Goal: Check status: Check status

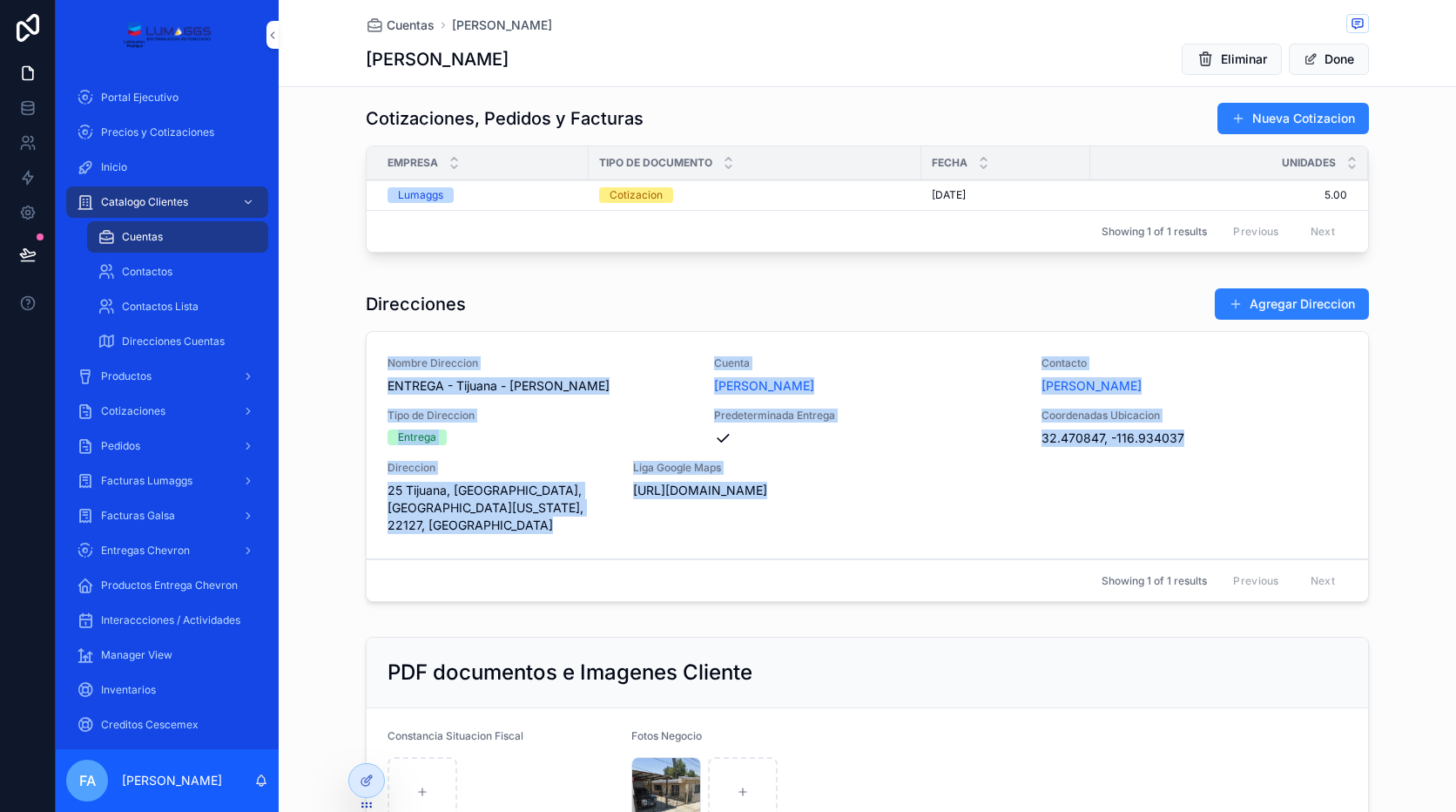
scroll to position [1132, 0]
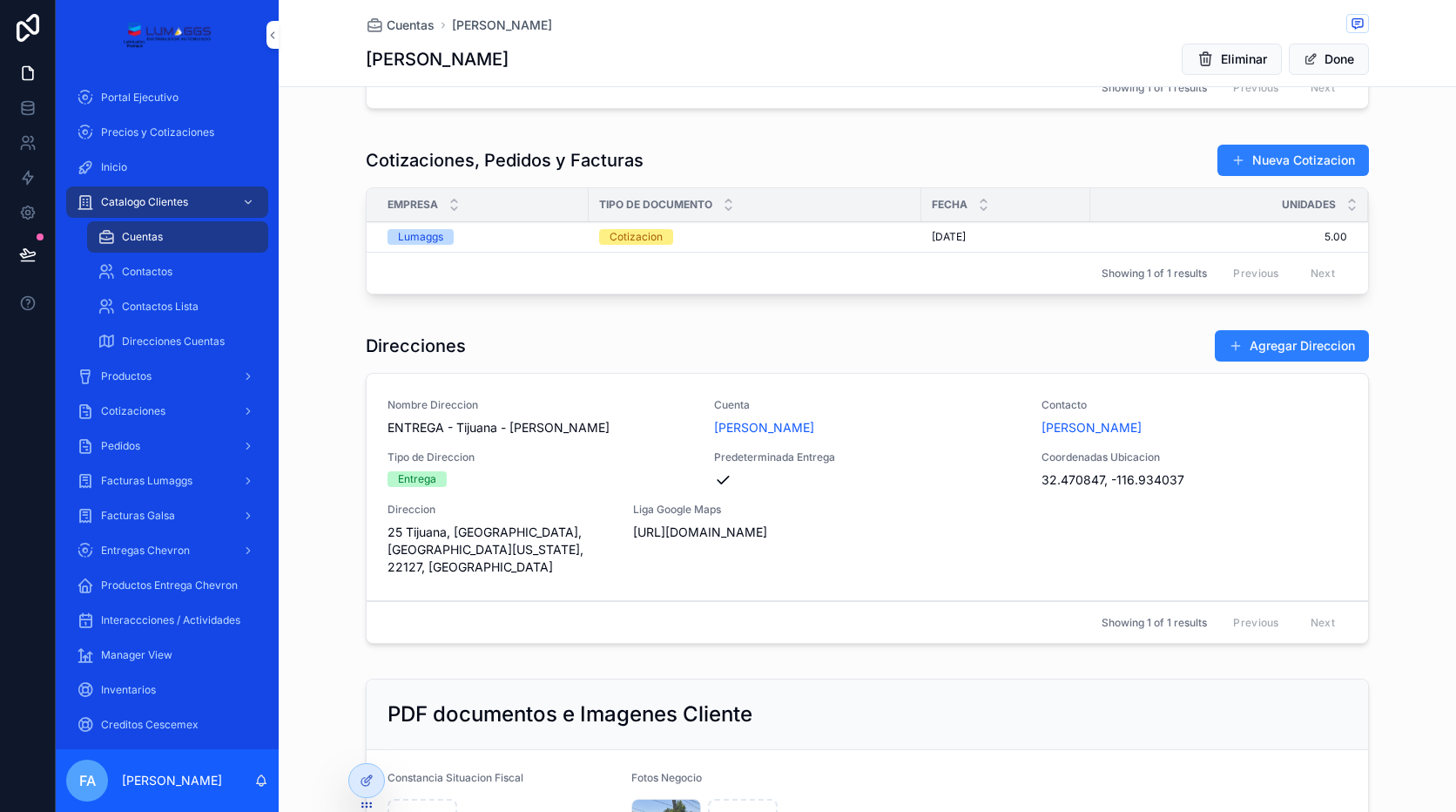
drag, startPoint x: 854, startPoint y: 135, endPoint x: 854, endPoint y: 125, distance: 10.0
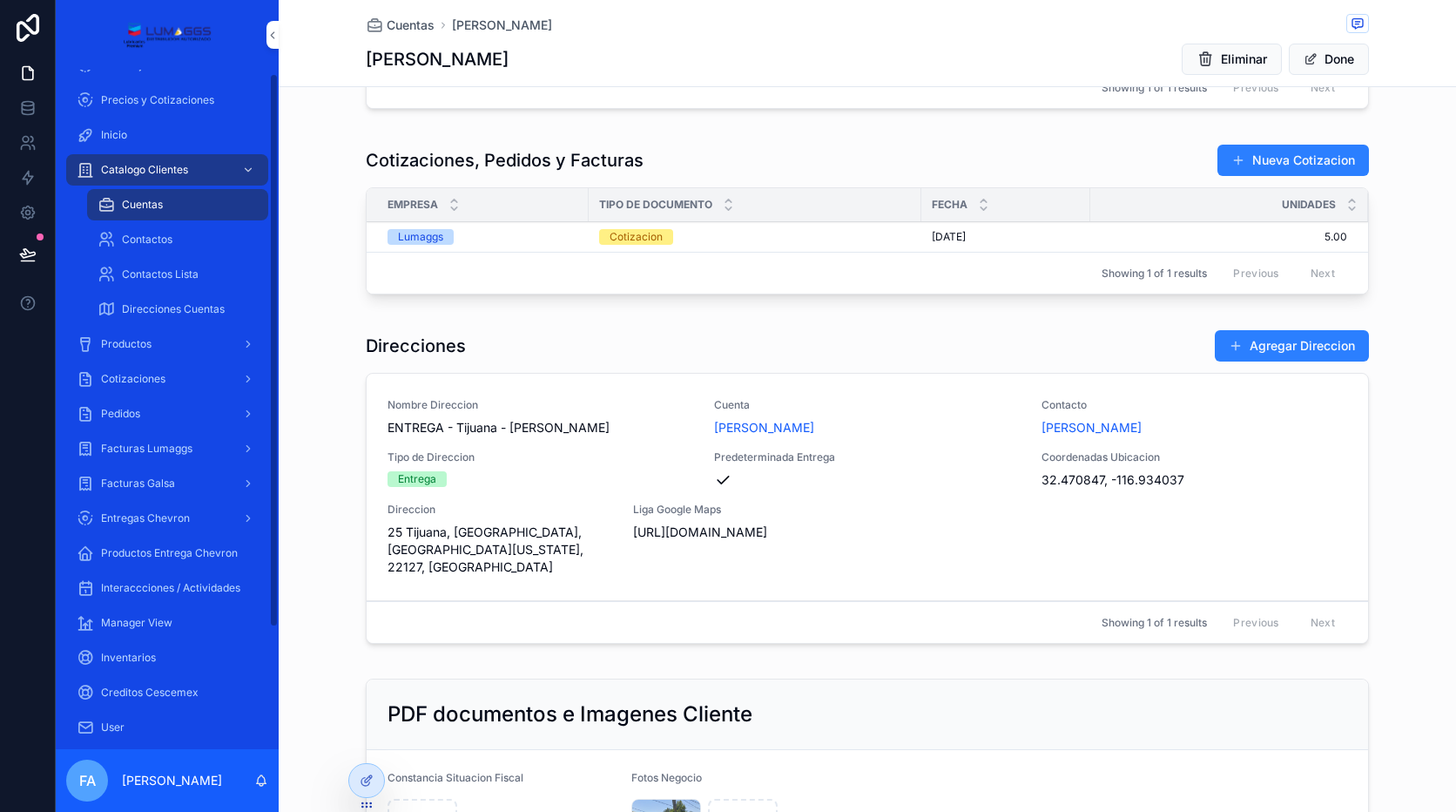
scroll to position [87, 0]
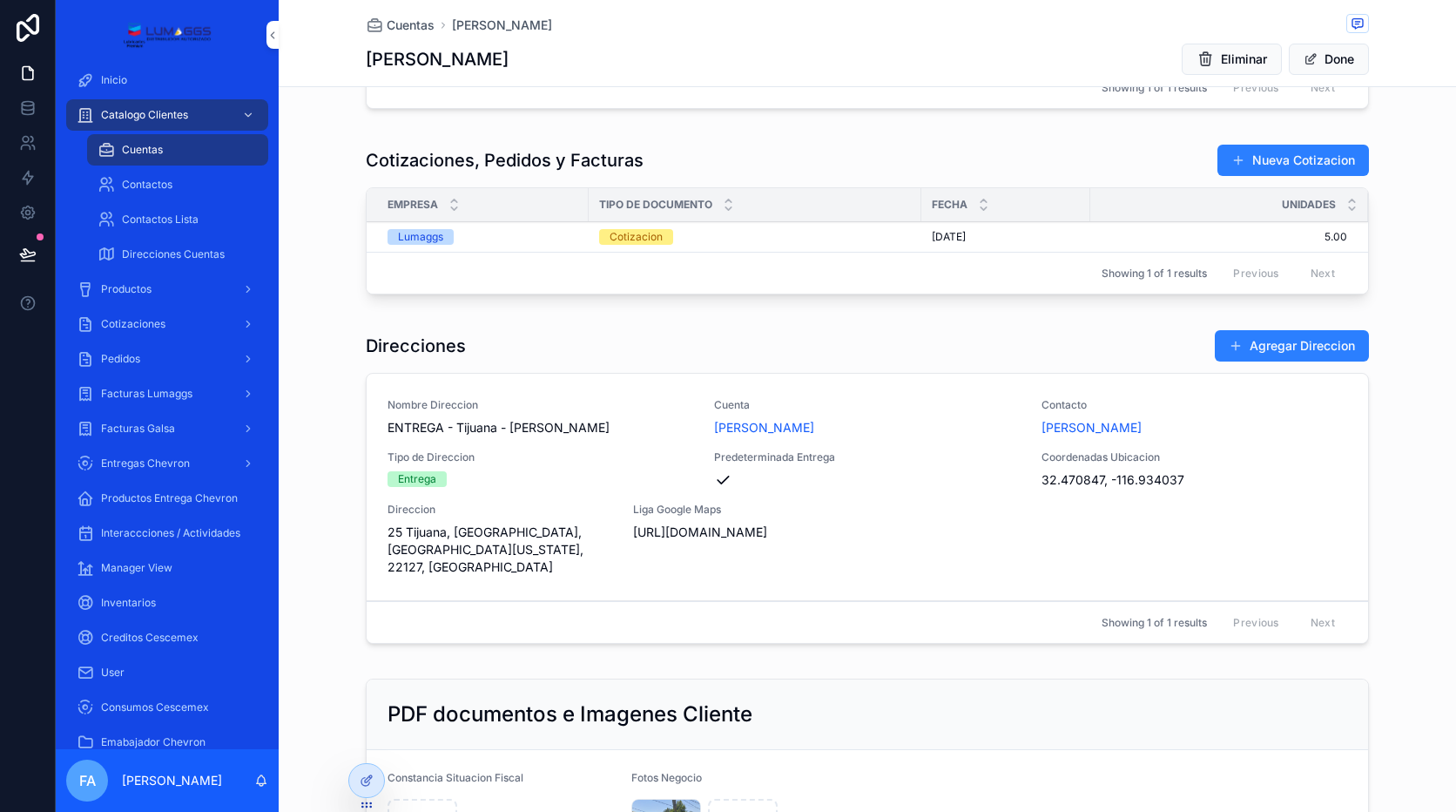
click at [145, 297] on div "Productos" at bounding box center [167, 288] width 181 height 28
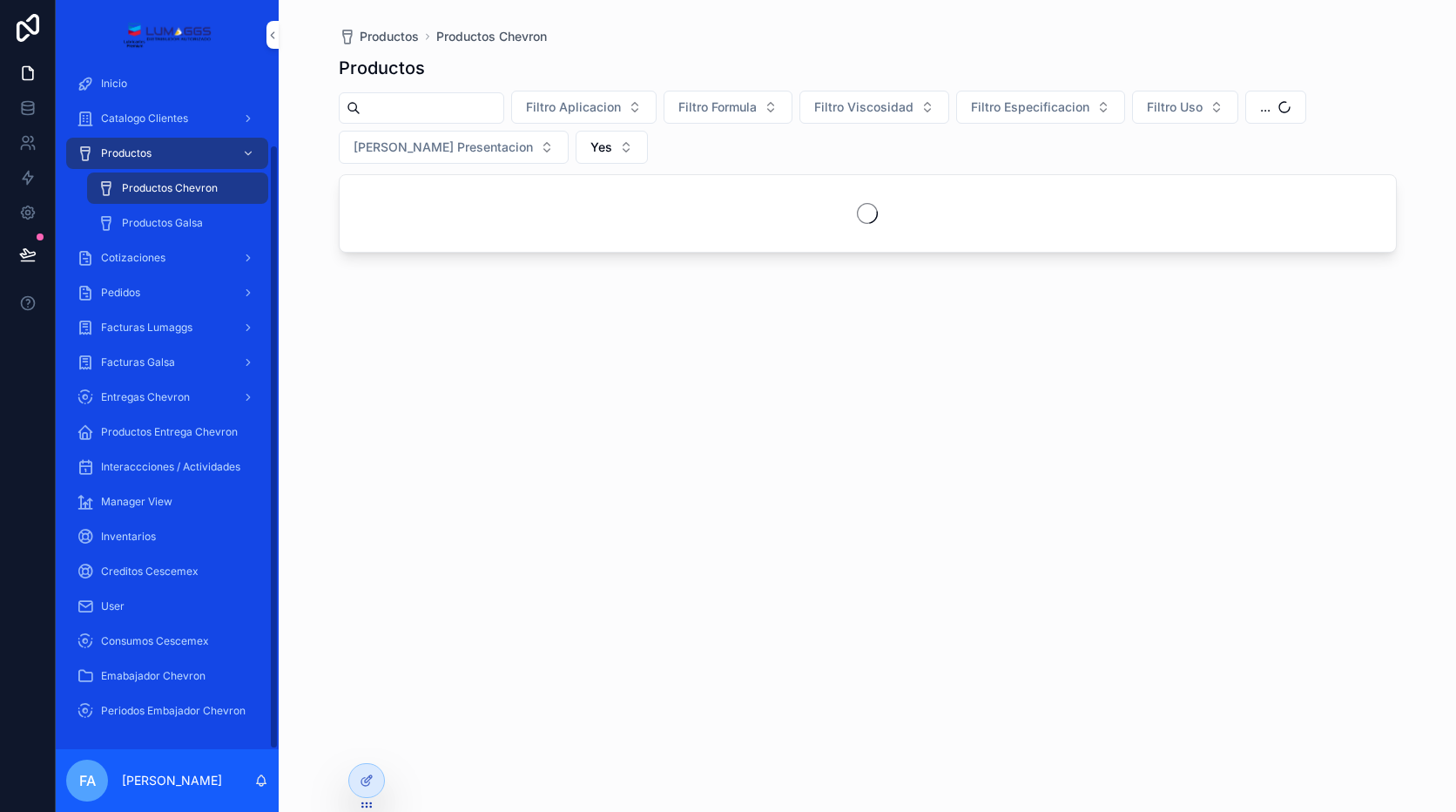
click at [147, 288] on div "Pedidos" at bounding box center [167, 292] width 181 height 28
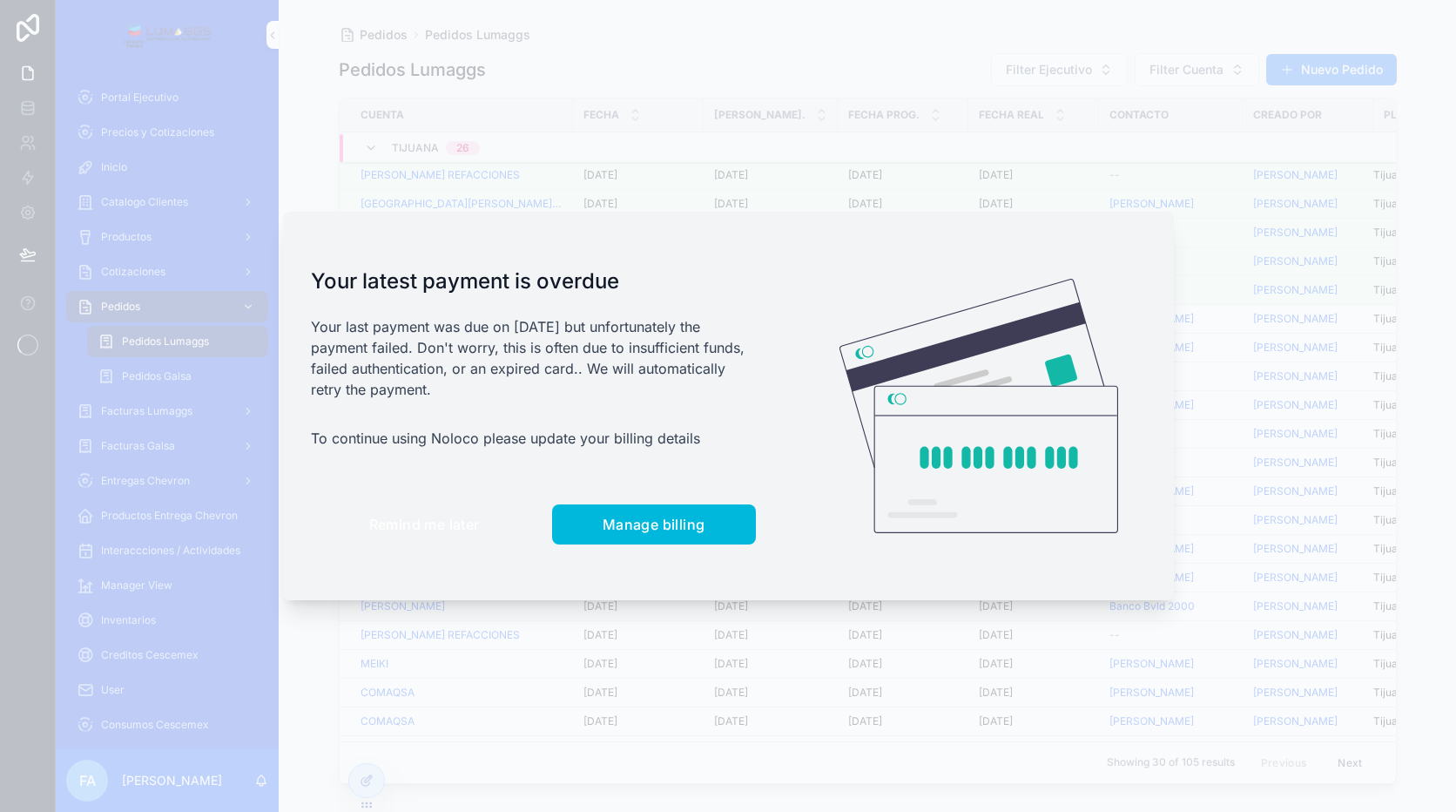
click at [433, 533] on button "Remind me later" at bounding box center [424, 524] width 227 height 40
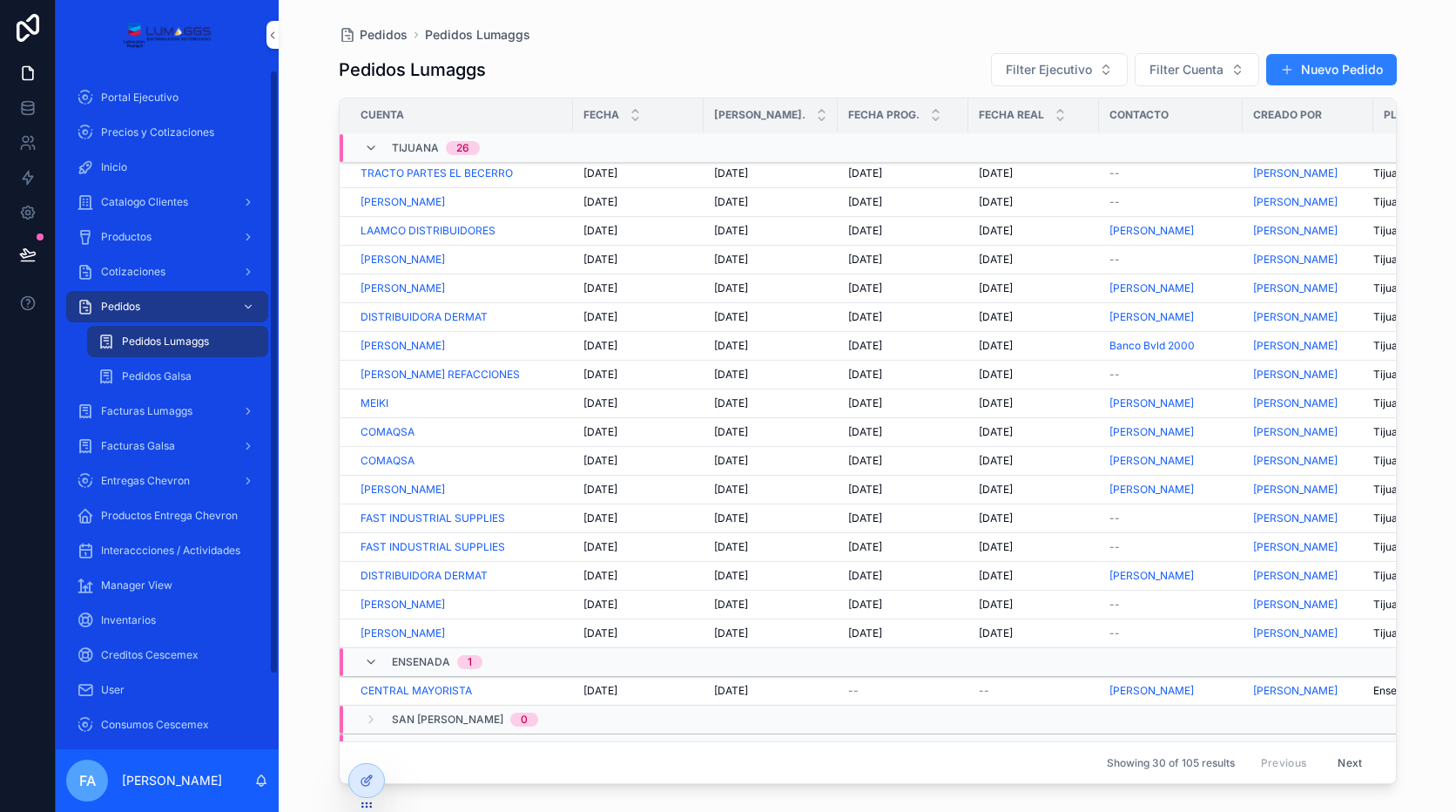
scroll to position [261, 0]
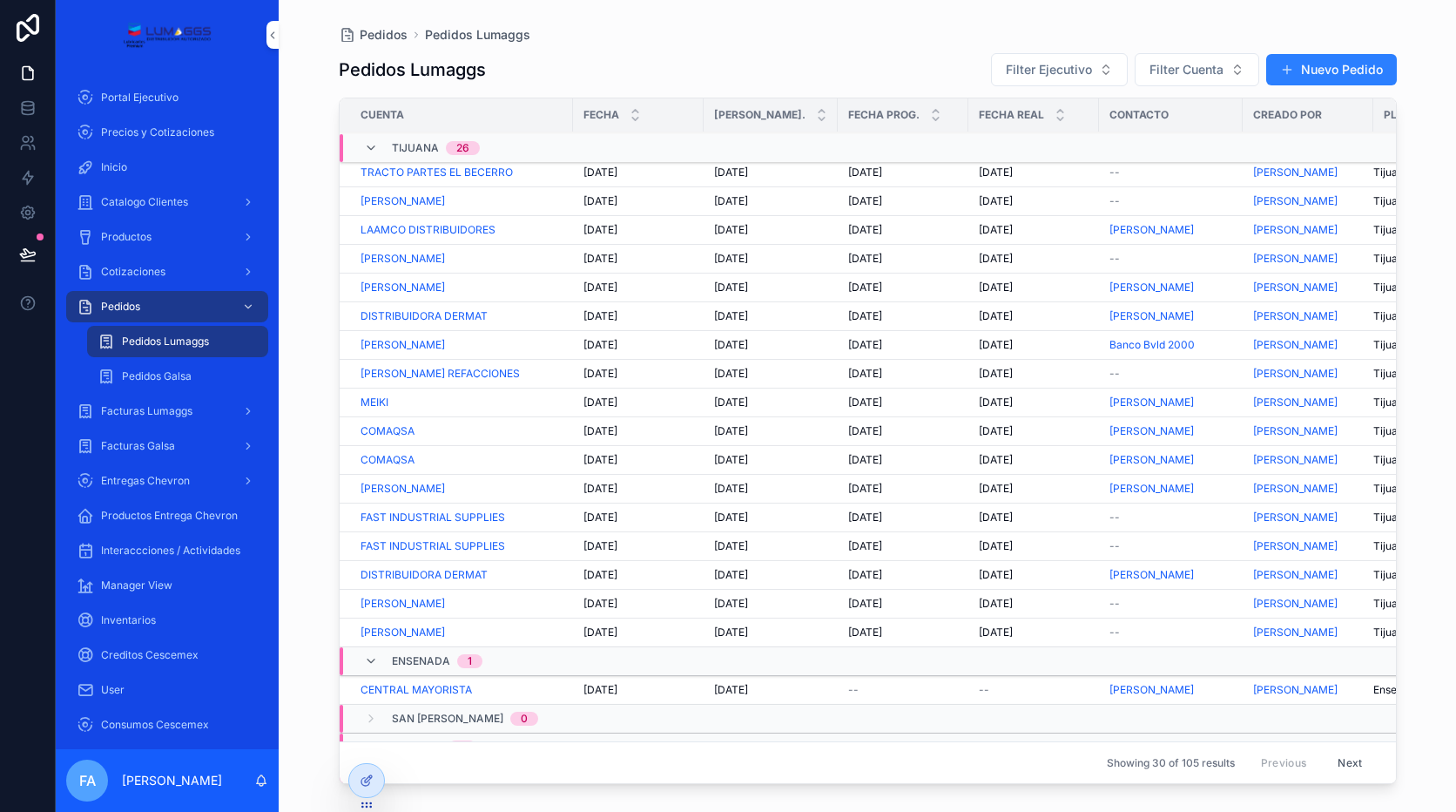
click at [605, 228] on span "[DATE]" at bounding box center [600, 230] width 34 height 14
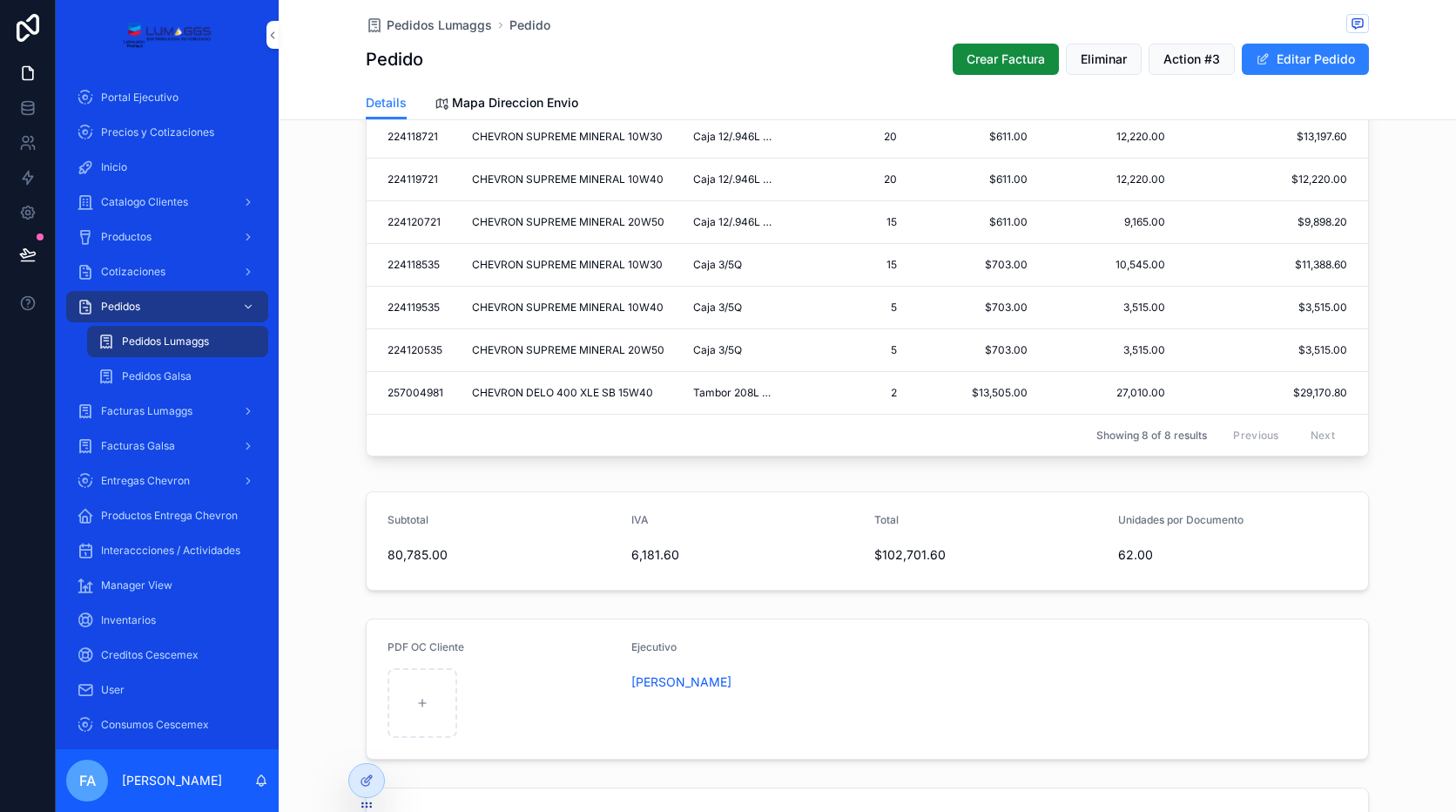
scroll to position [696, 0]
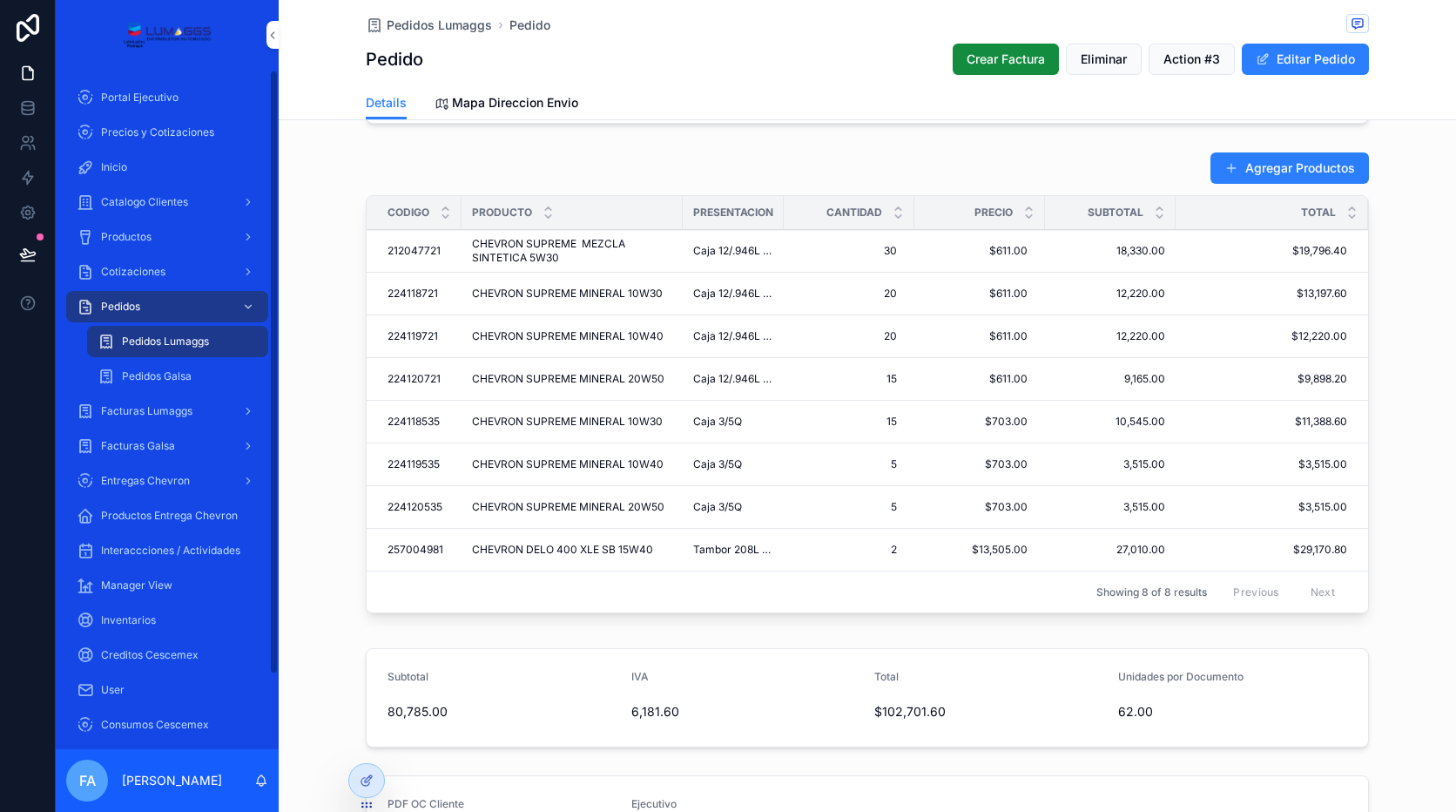
click at [138, 336] on span "Pedidos Lumaggs" at bounding box center [165, 341] width 87 height 14
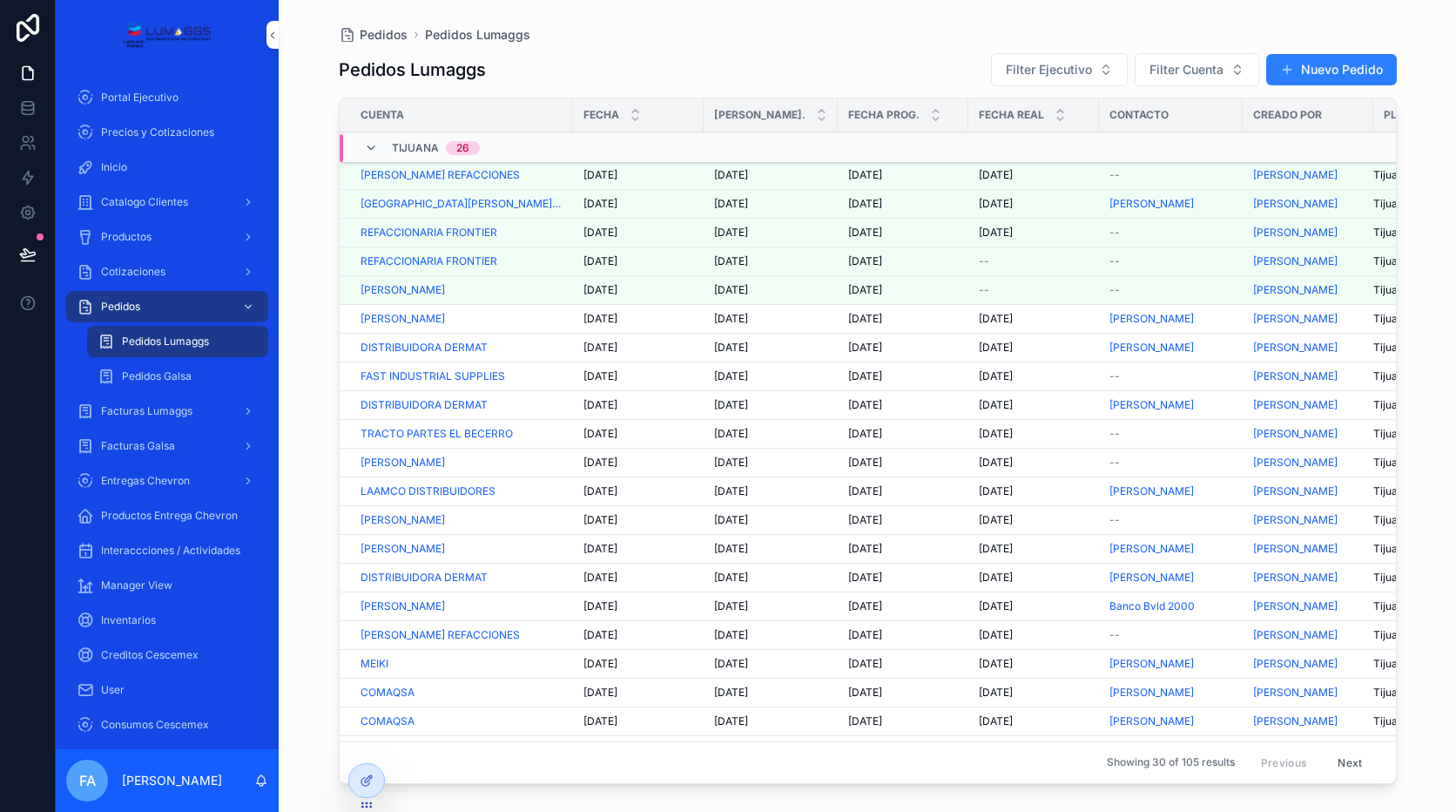
click at [148, 273] on span "Cotizaciones" at bounding box center [133, 271] width 64 height 14
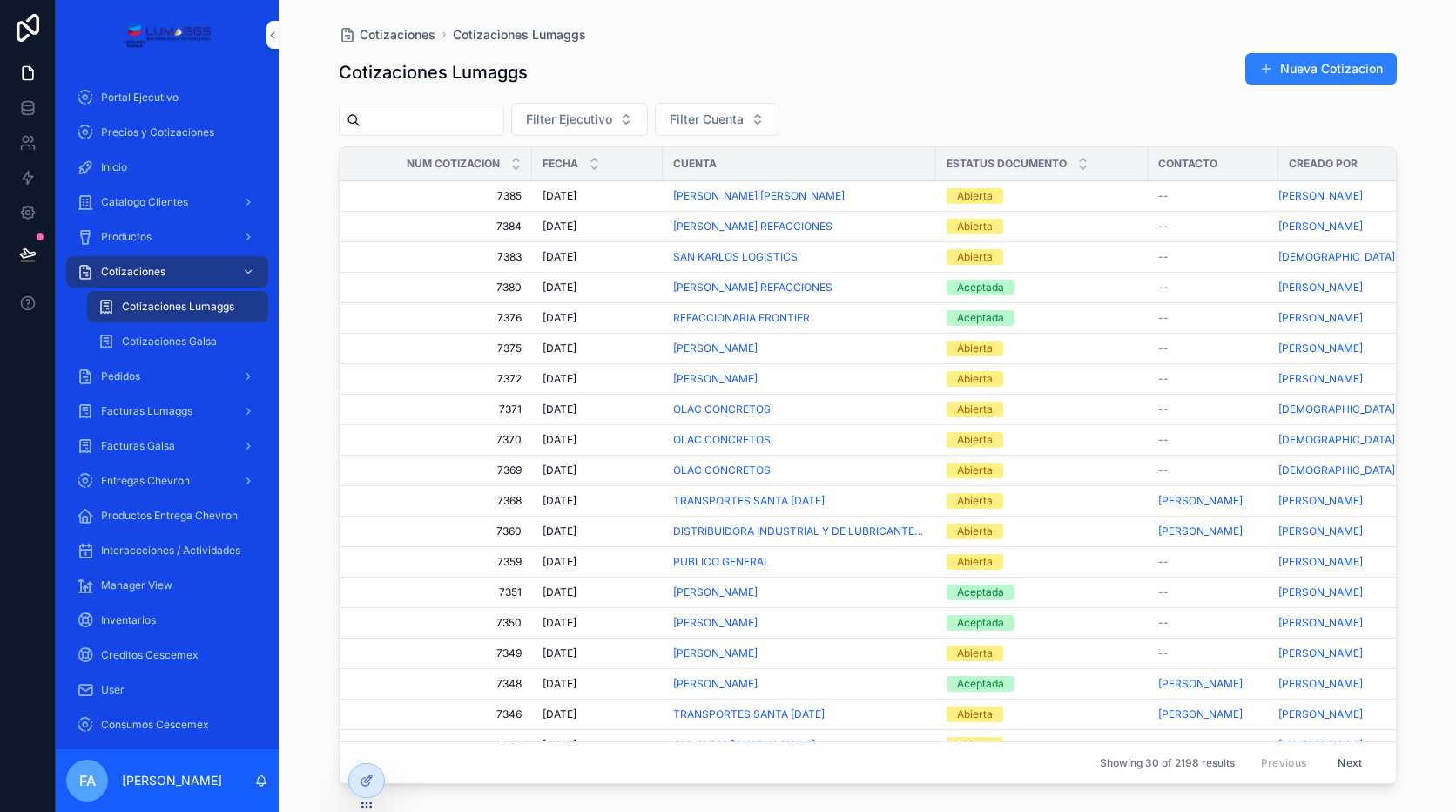
click at [563, 190] on span "[DATE]" at bounding box center [560, 195] width 34 height 14
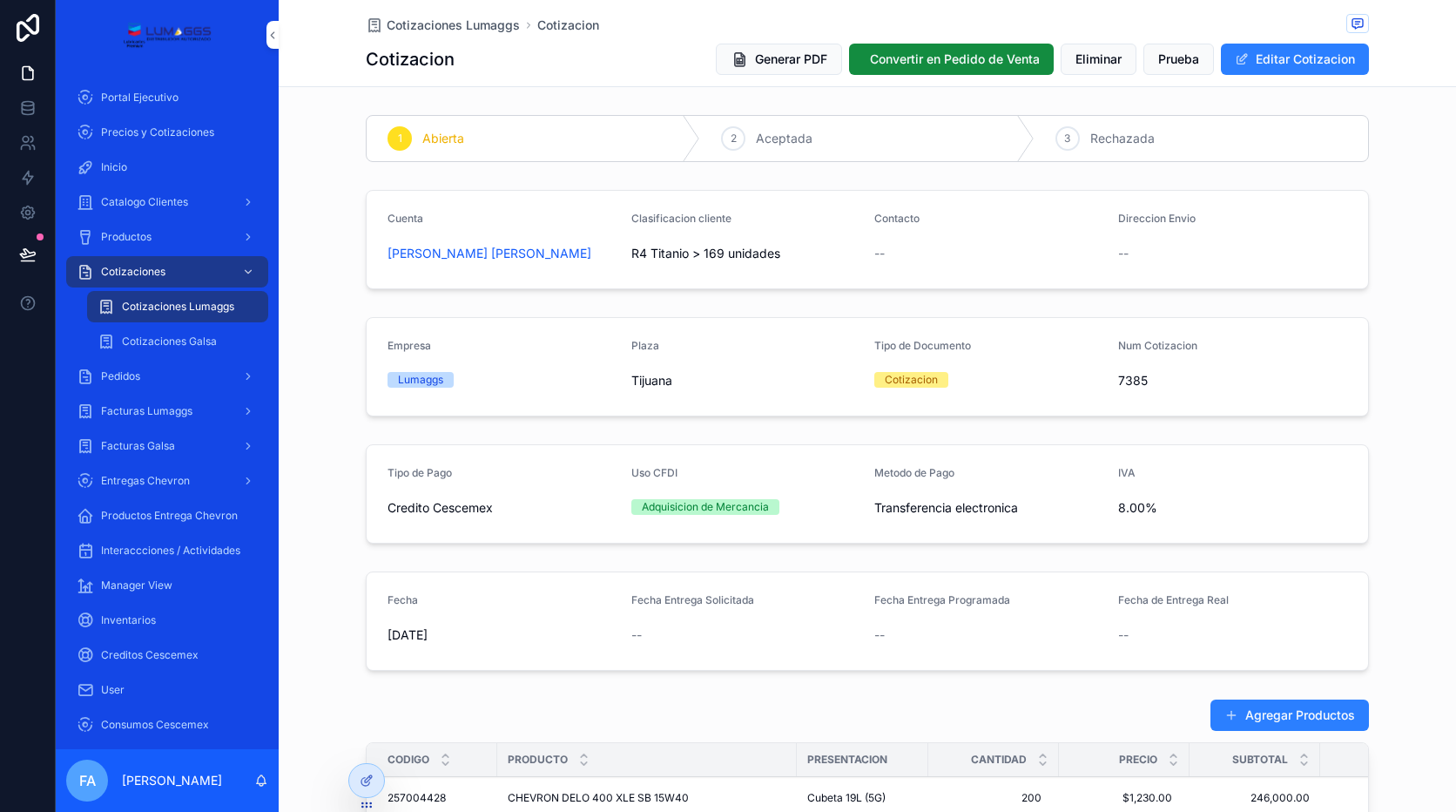
drag, startPoint x: 602, startPoint y: 262, endPoint x: 376, endPoint y: 271, distance: 226.2
click at [376, 271] on form "Cuenta Sheiby carolina vilchez rincon gallardo Clasificacion cliente R4 Titanio…" at bounding box center [867, 240] width 1002 height 98
copy span "Sheiby carolina vilchez rincon gallardo"
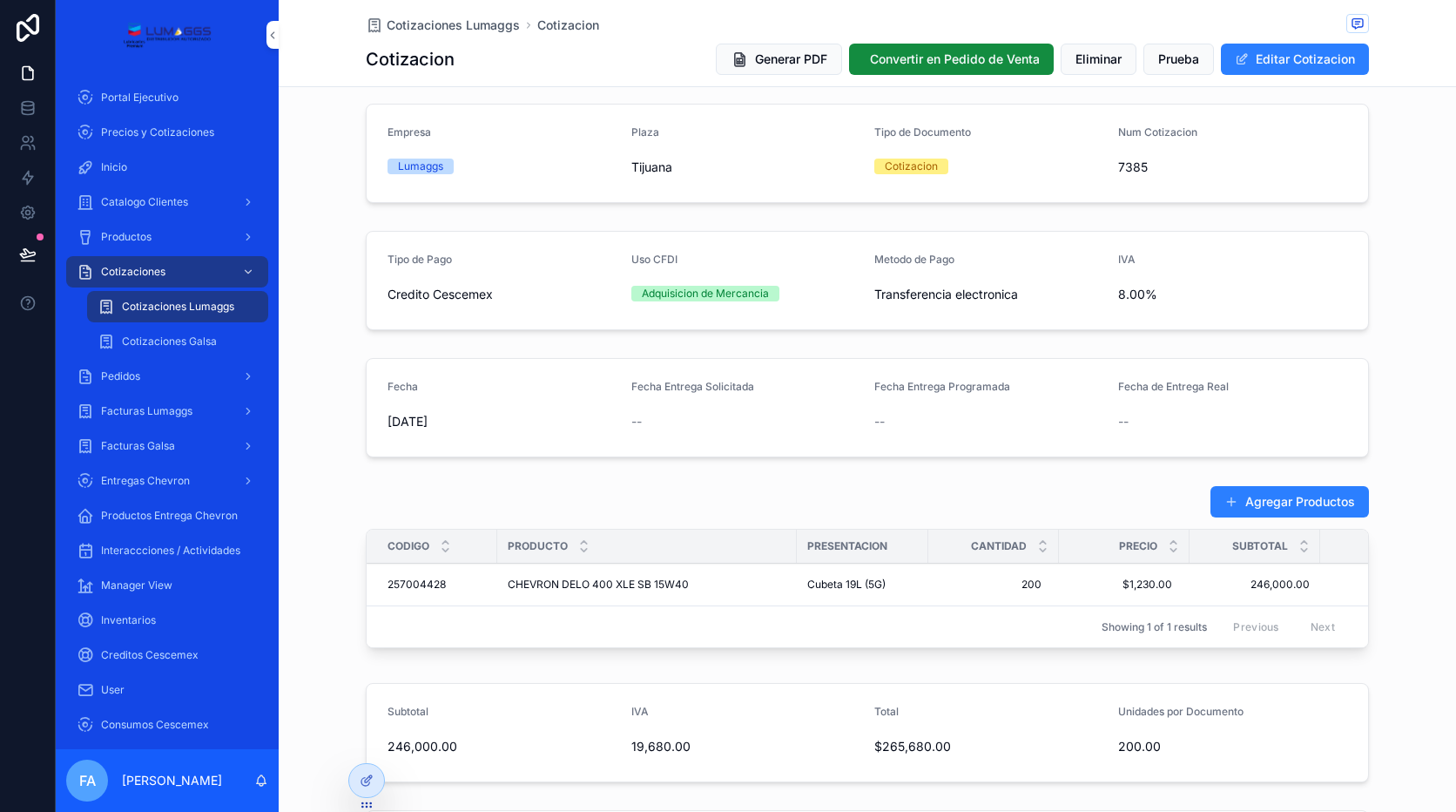
scroll to position [308, 0]
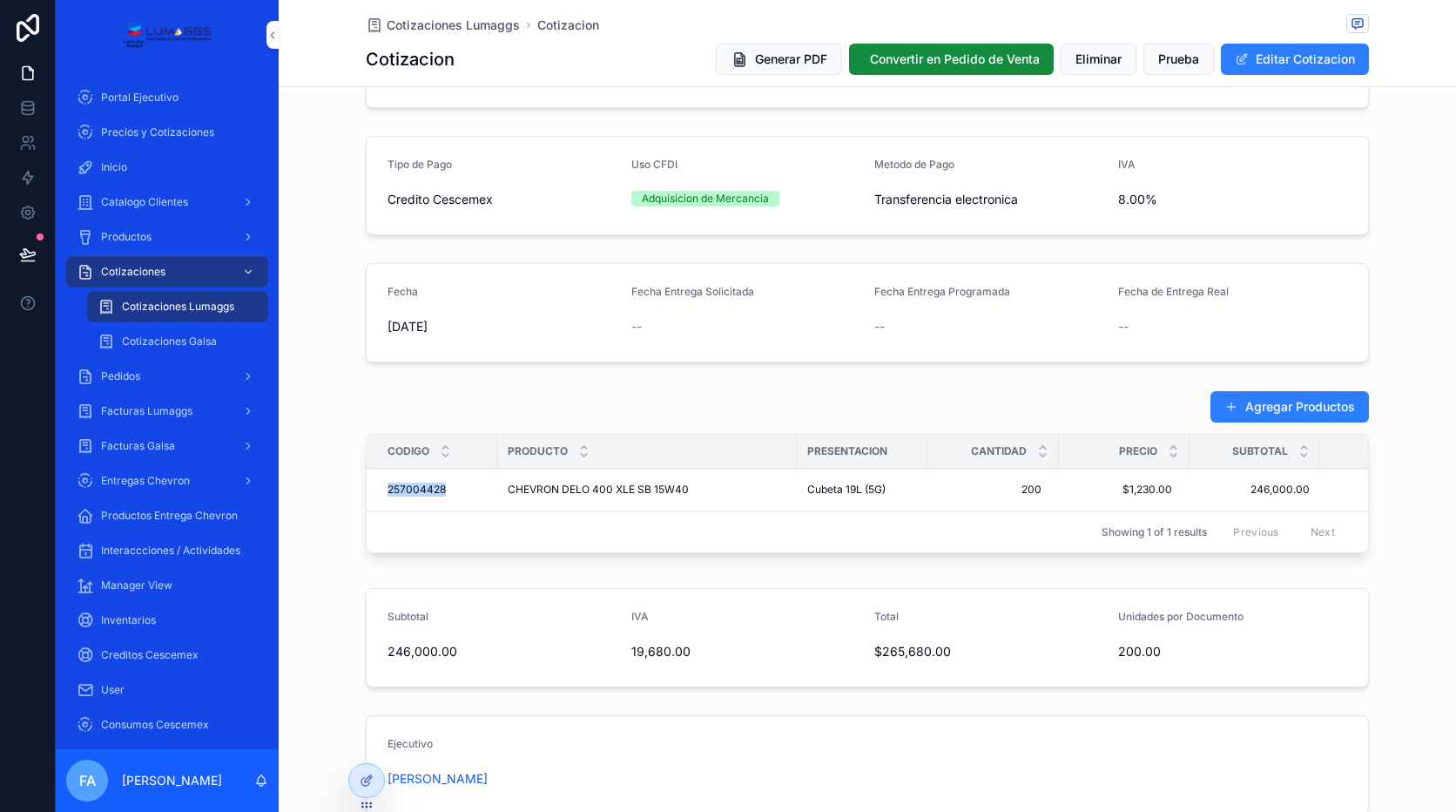
drag, startPoint x: 440, startPoint y: 499, endPoint x: 375, endPoint y: 506, distance: 65.4
click at [375, 506] on td "257004428 257004428" at bounding box center [431, 489] width 130 height 42
copy span "257004428"
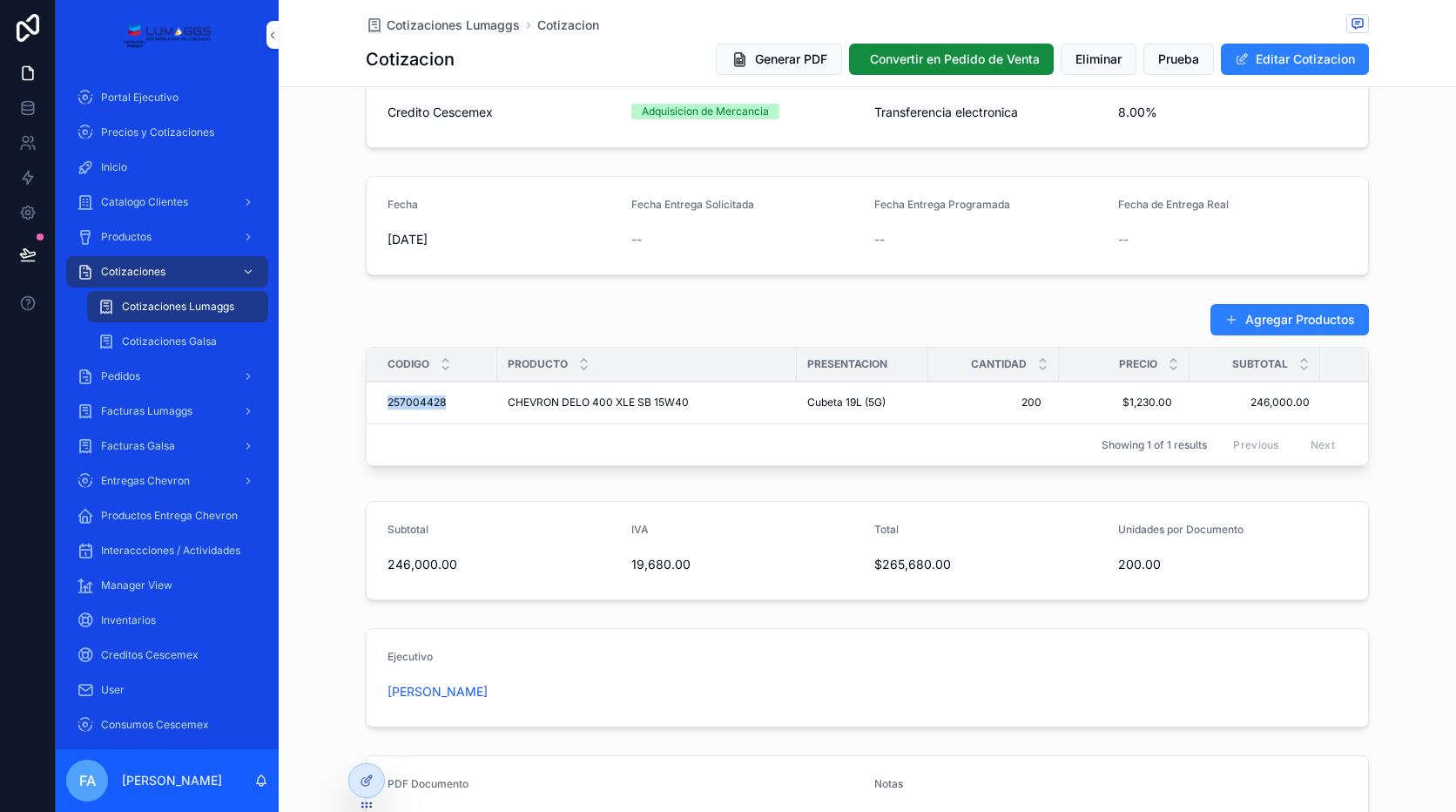
scroll to position [0, 0]
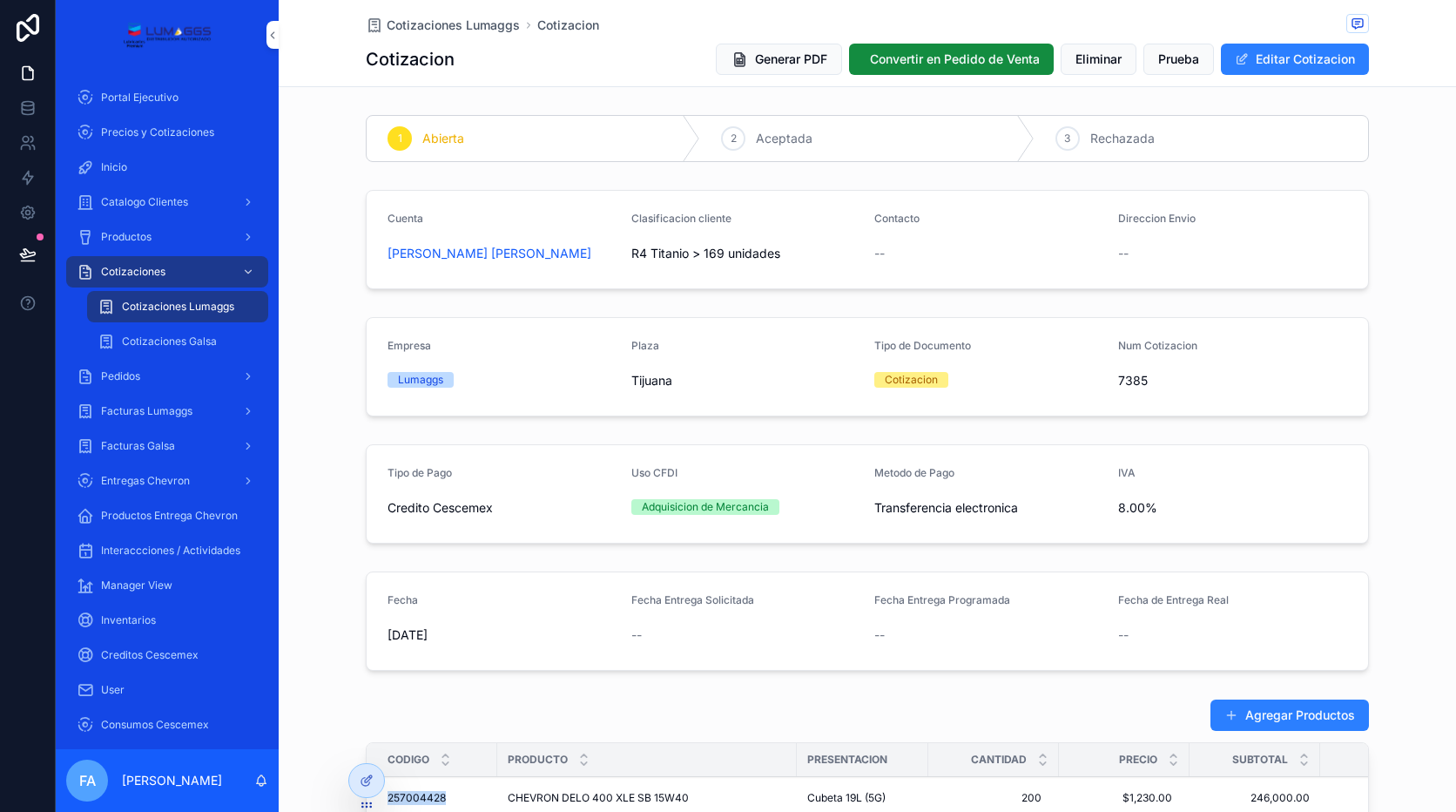
drag, startPoint x: 610, startPoint y: 263, endPoint x: 377, endPoint y: 271, distance: 233.1
click at [377, 271] on form "Cuenta Sheiby carolina vilchez rincon gallardo Clasificacion cliente R4 Titanio…" at bounding box center [867, 240] width 1002 height 98
copy span "Sheiby carolina vilchez rincon gallardo"
click at [788, 59] on span "Generar PDF" at bounding box center [791, 59] width 72 height 17
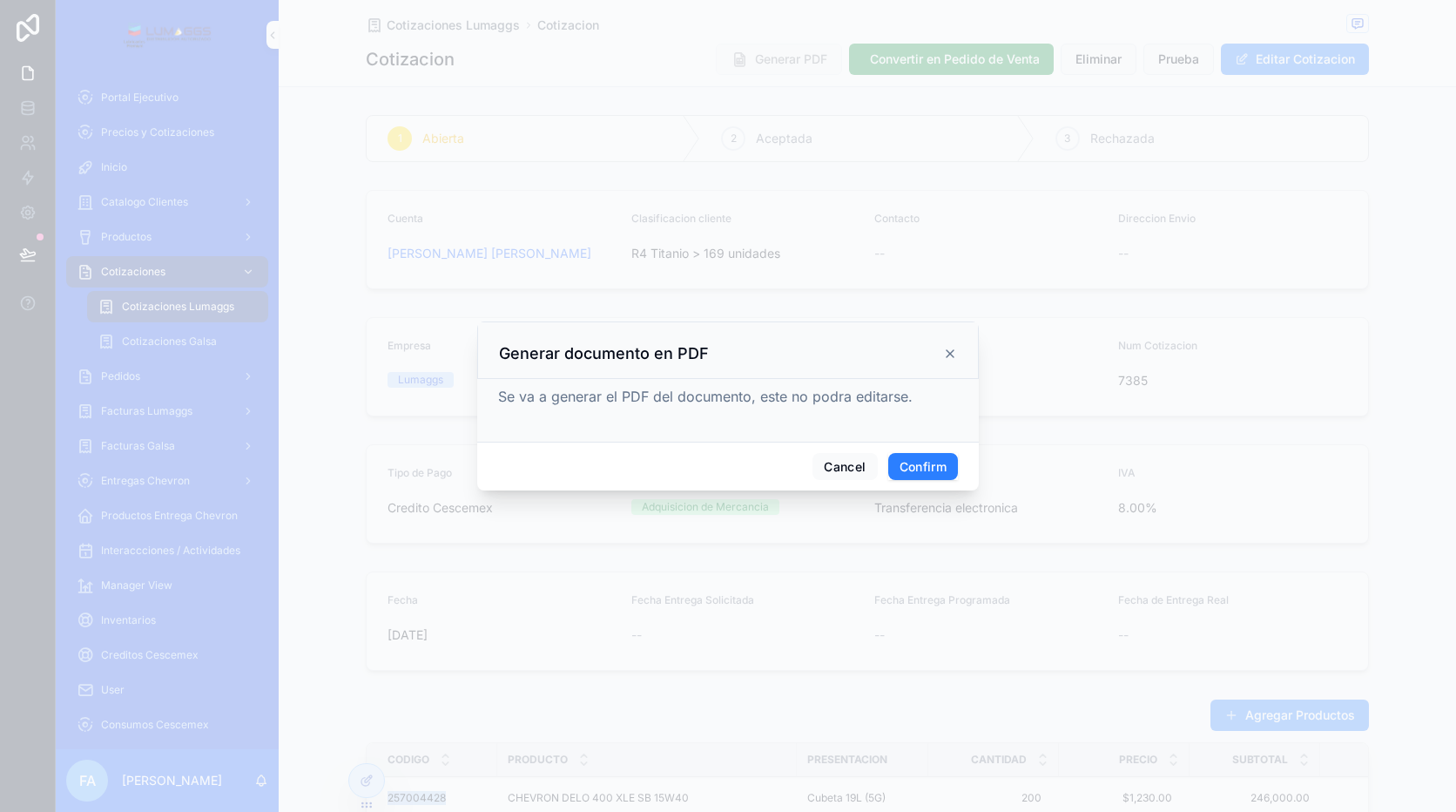
click at [914, 469] on button "Confirm" at bounding box center [922, 467] width 70 height 28
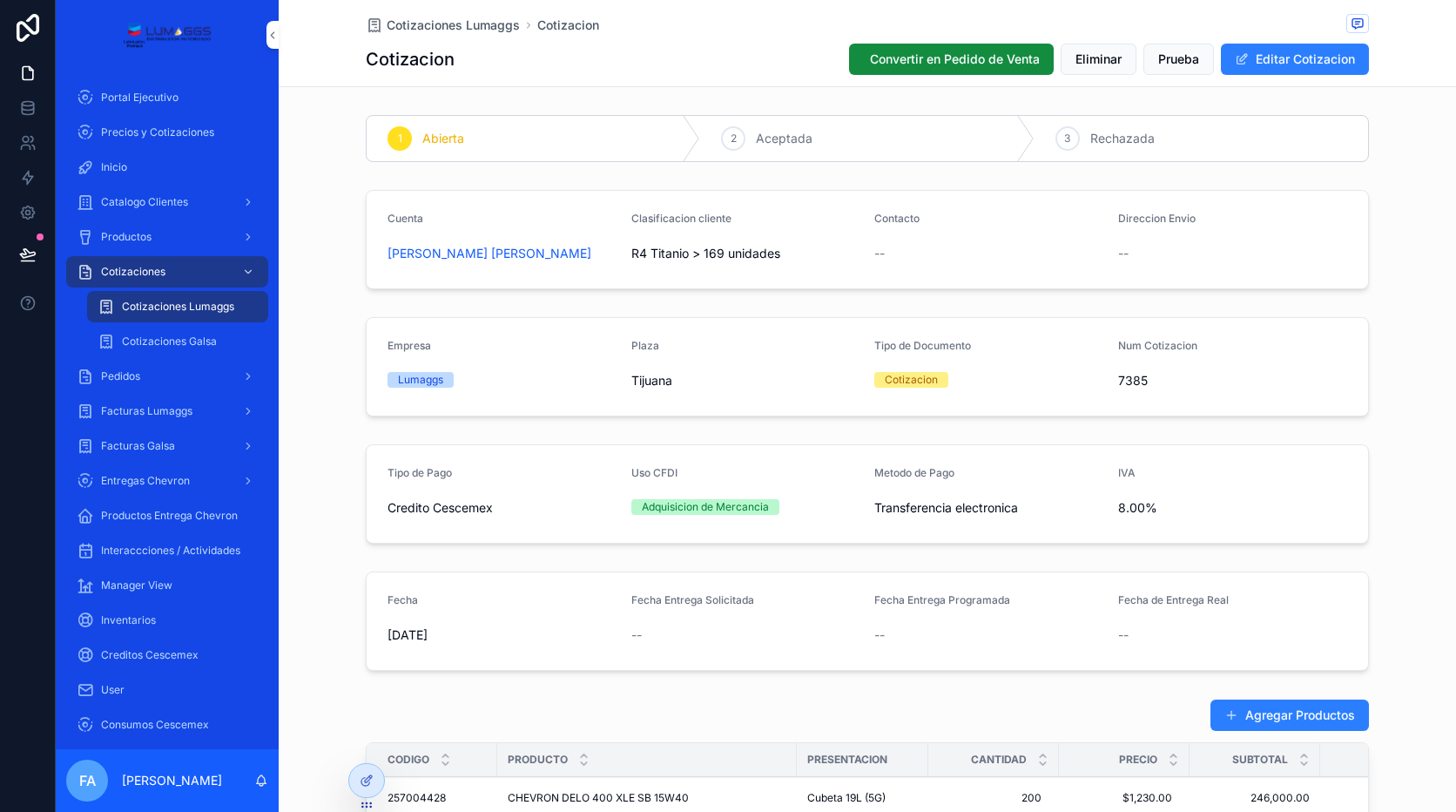
scroll to position [622, 0]
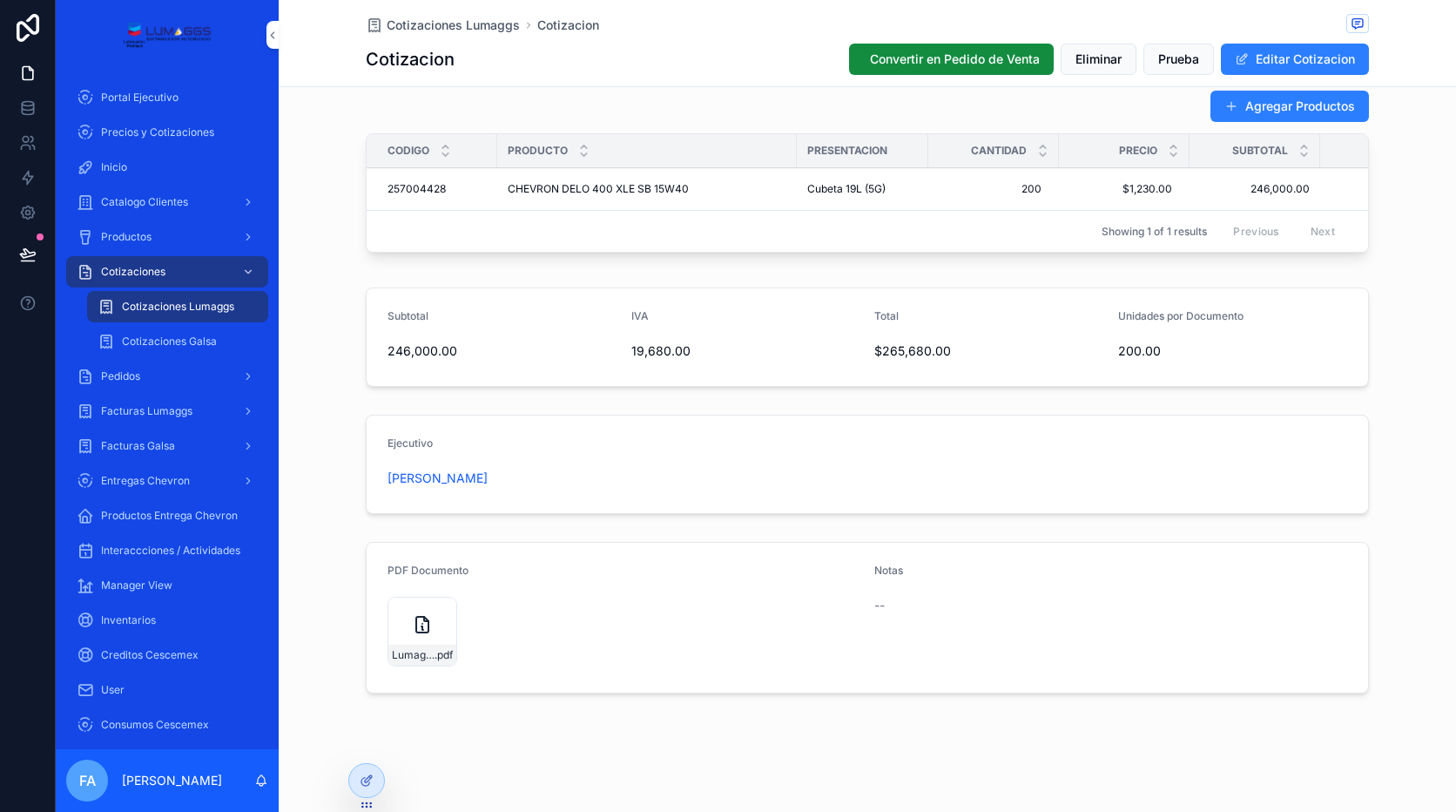
click at [0, 0] on icon "scrollable content" at bounding box center [0, 0] width 0 height 0
click at [174, 472] on div "Entregas Chevron" at bounding box center [167, 480] width 181 height 28
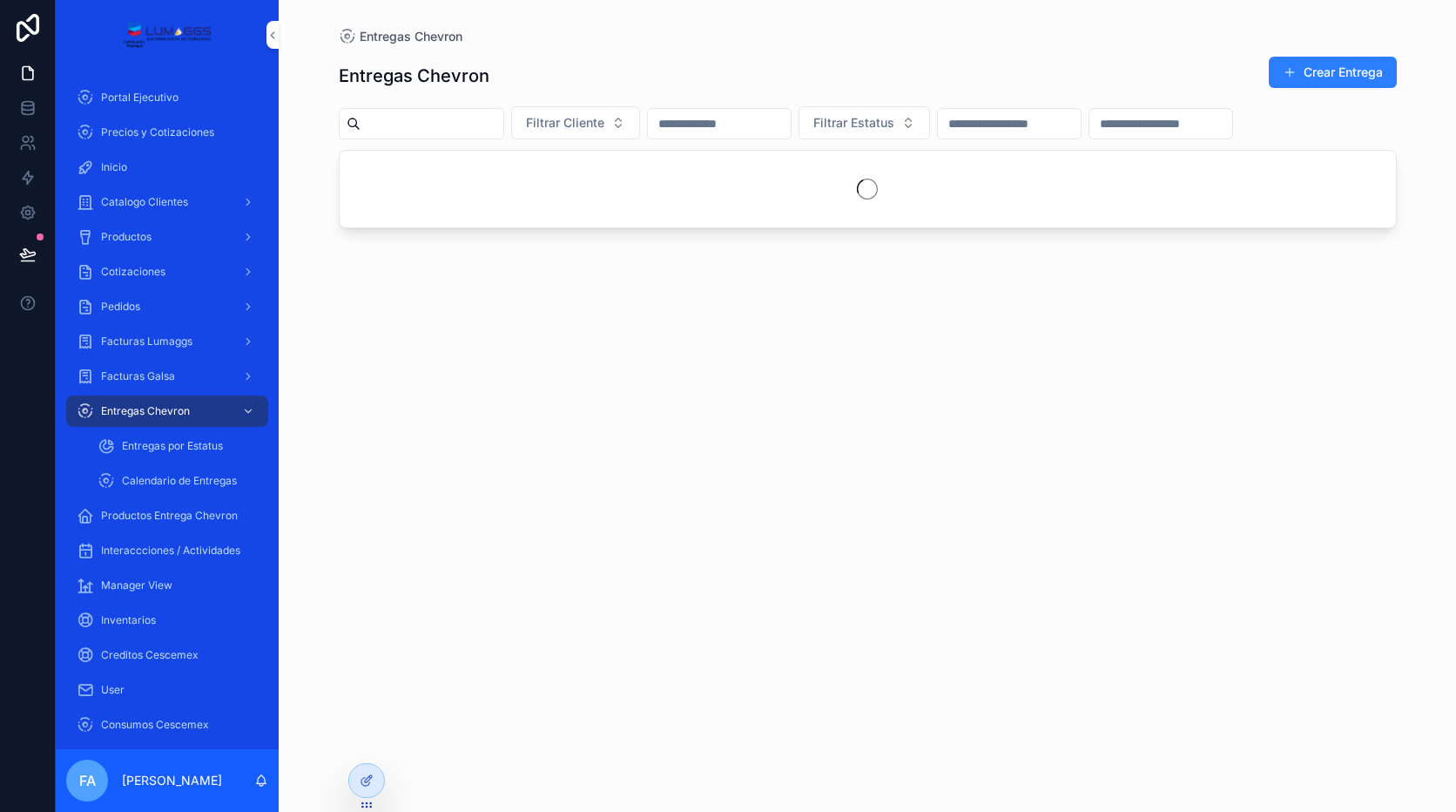
click at [175, 441] on span "Entregas por Estatus" at bounding box center [173, 445] width 101 height 14
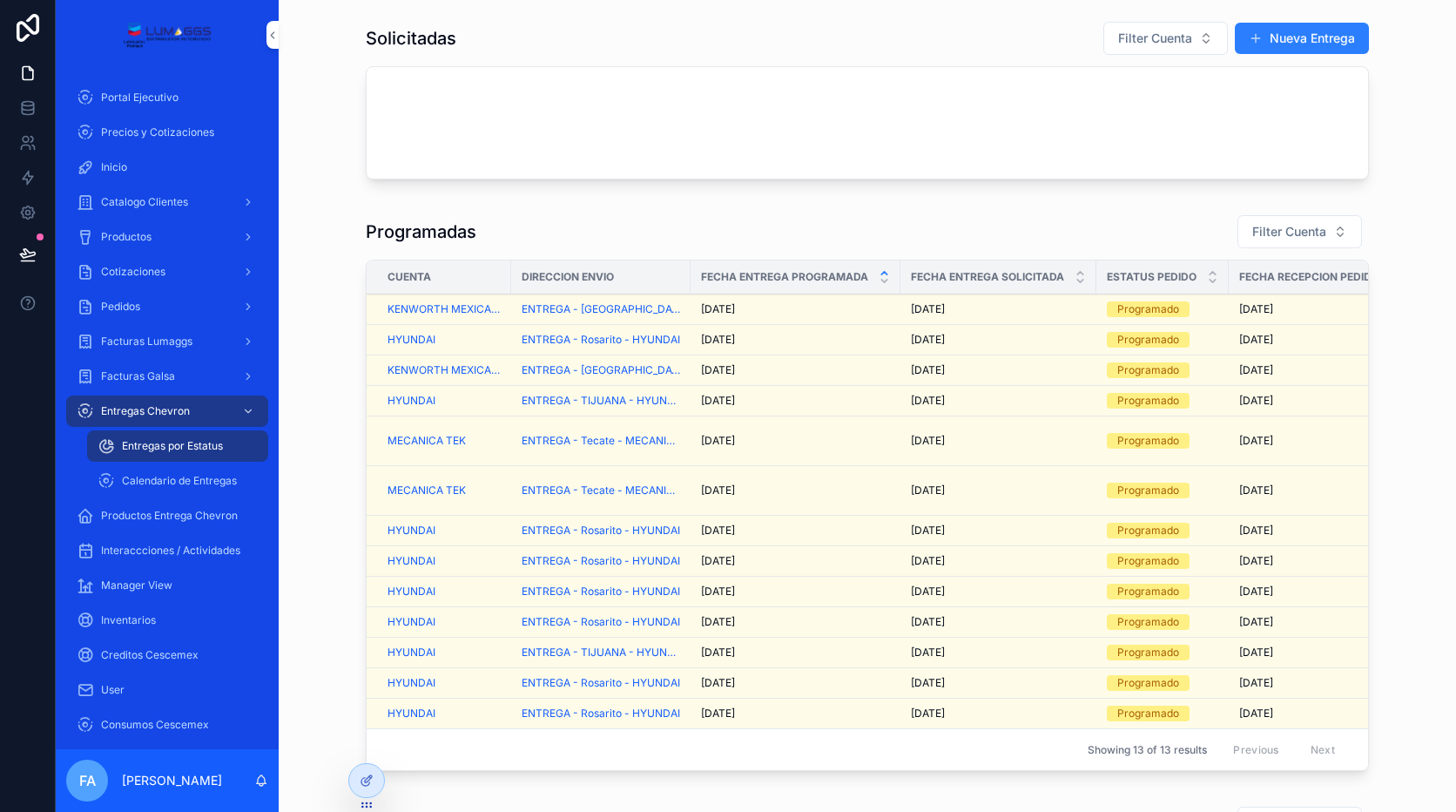
click at [1292, 230] on span "Filter Cuenta" at bounding box center [1290, 231] width 74 height 17
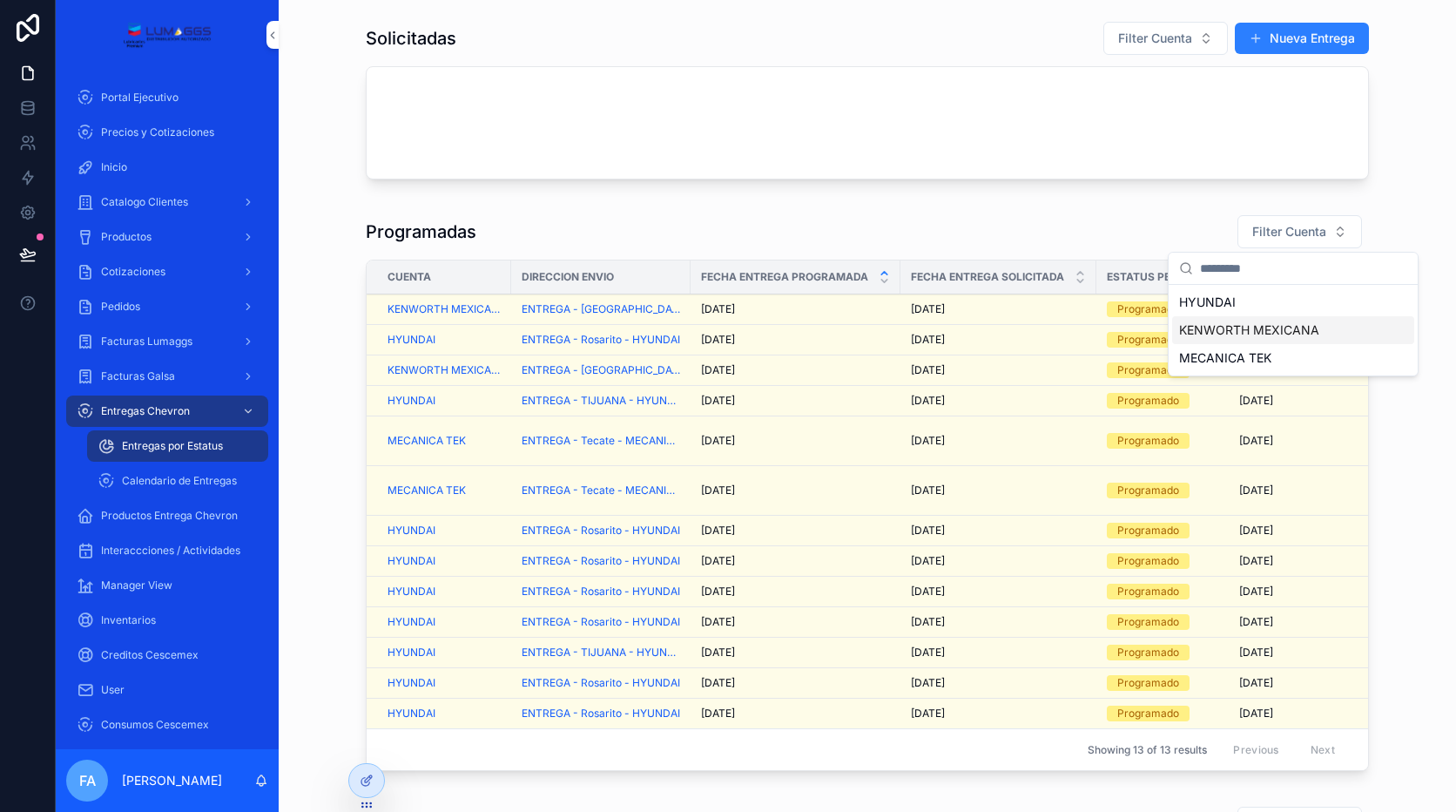
click at [1239, 331] on span "KENWORTH MEXICANA" at bounding box center [1249, 329] width 140 height 17
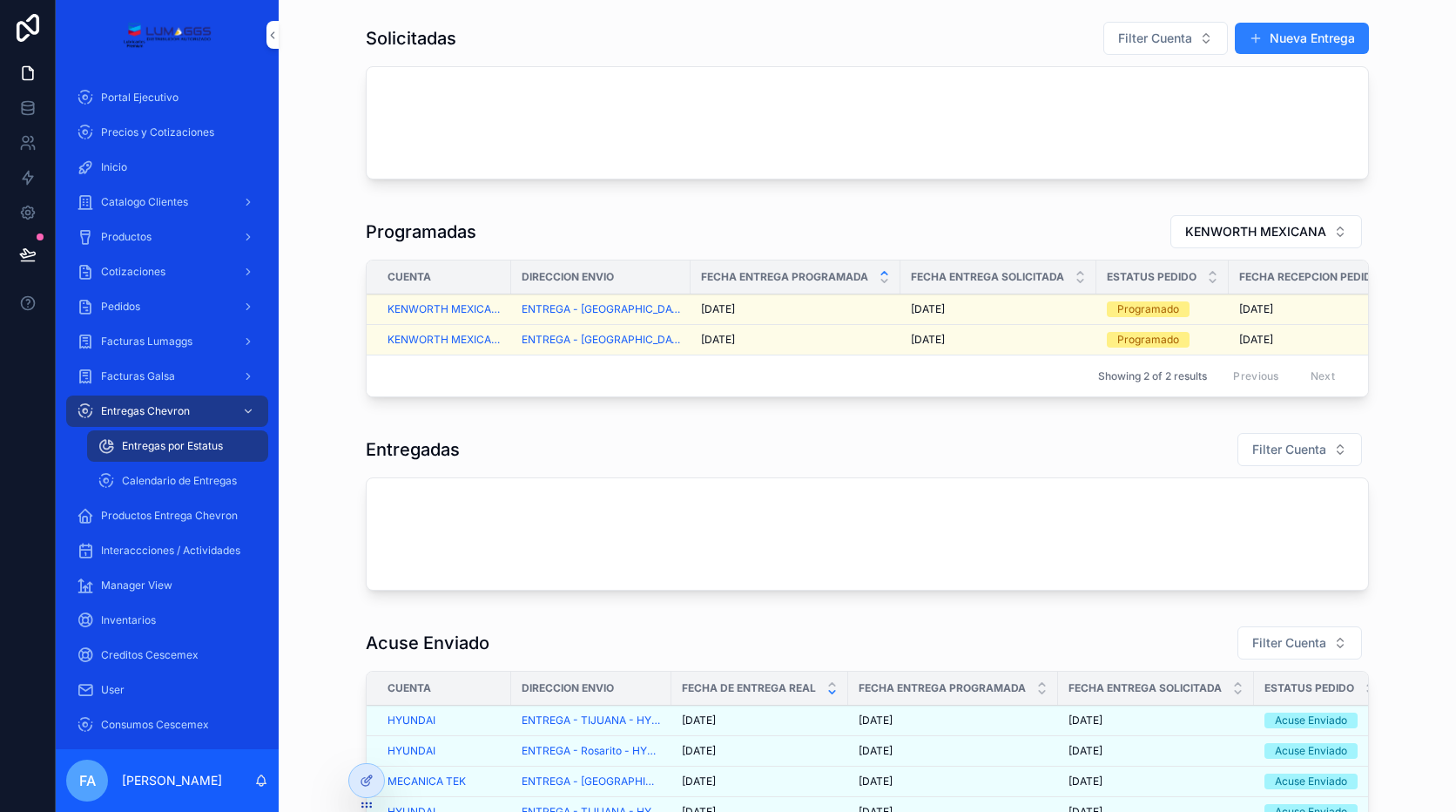
click at [922, 308] on span "[DATE]" at bounding box center [928, 308] width 34 height 14
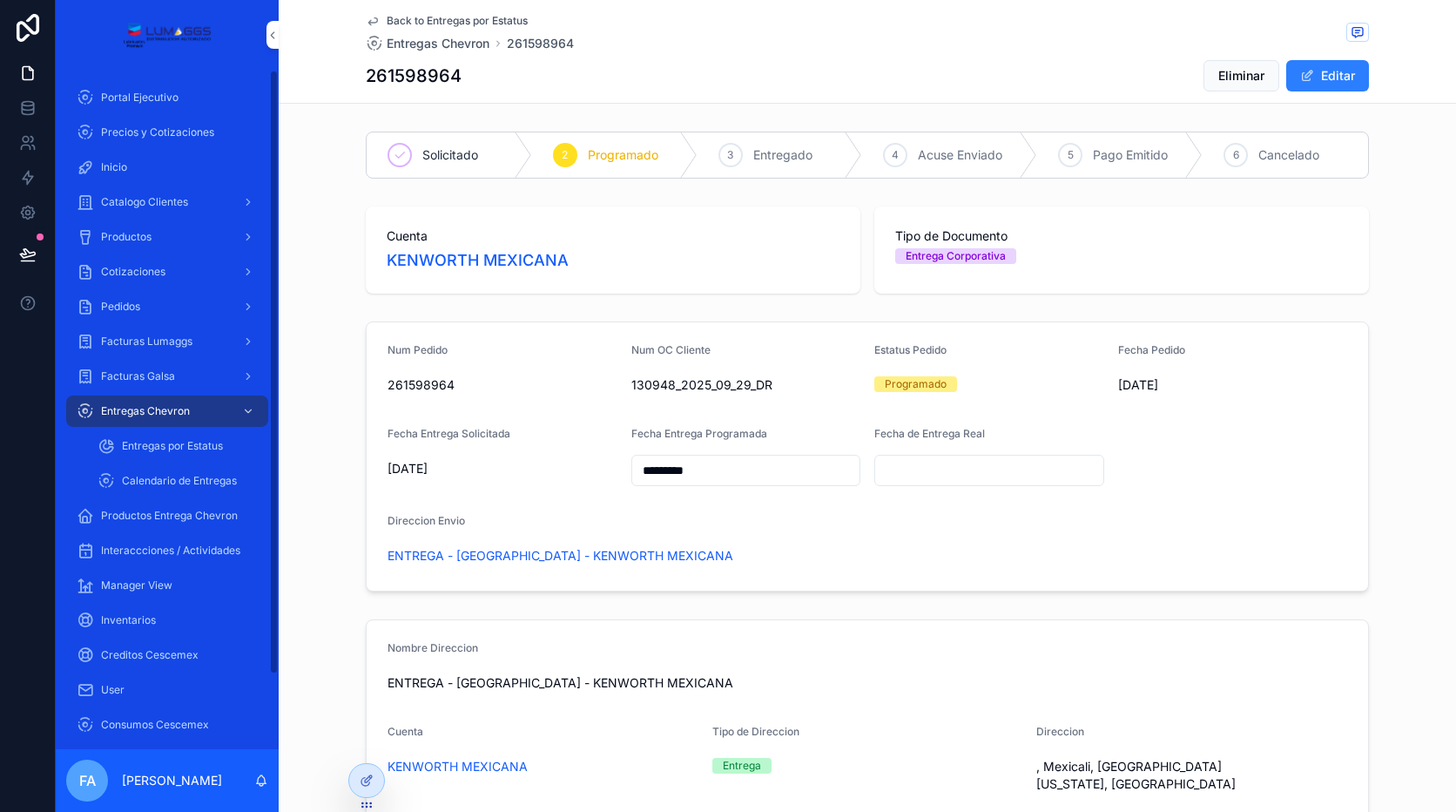
click at [186, 437] on div "Entregas por Estatus" at bounding box center [177, 446] width 160 height 28
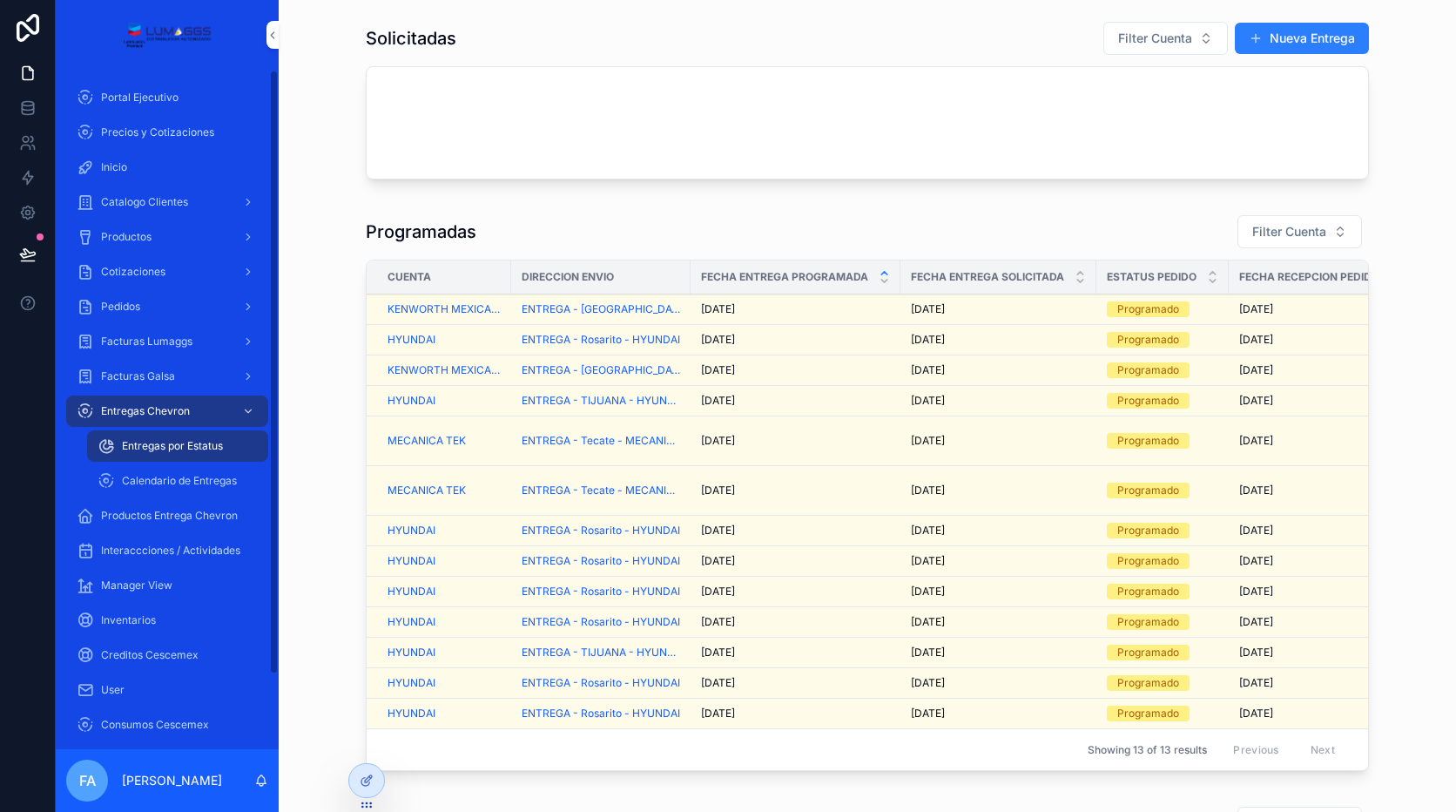
click at [167, 454] on div "Entregas por Estatus" at bounding box center [177, 446] width 160 height 28
click at [206, 413] on div "Entregas Chevron" at bounding box center [167, 411] width 181 height 28
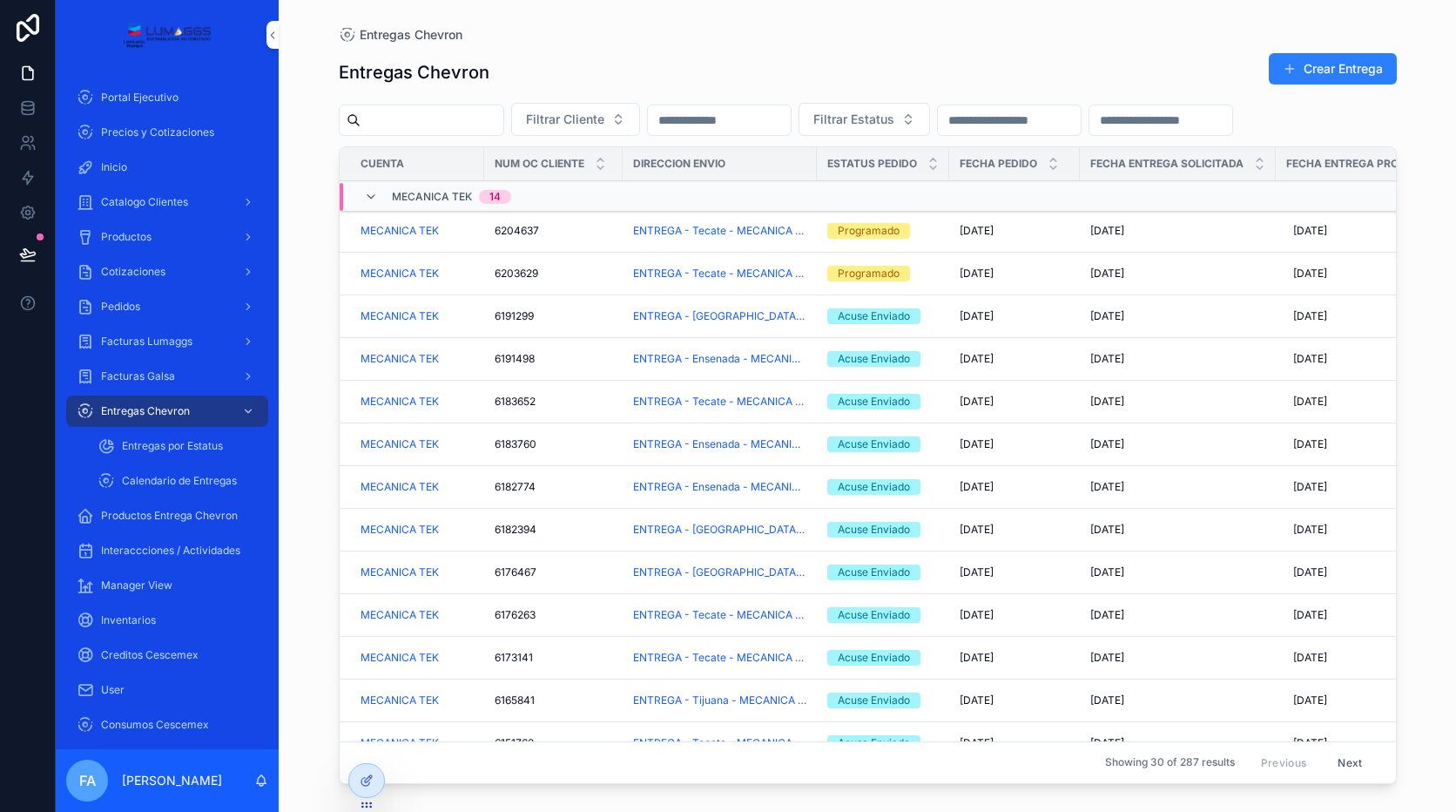
click at [1090, 132] on input "scrollable content" at bounding box center [1161, 119] width 143 height 24
paste input "*********"
type input "*********"
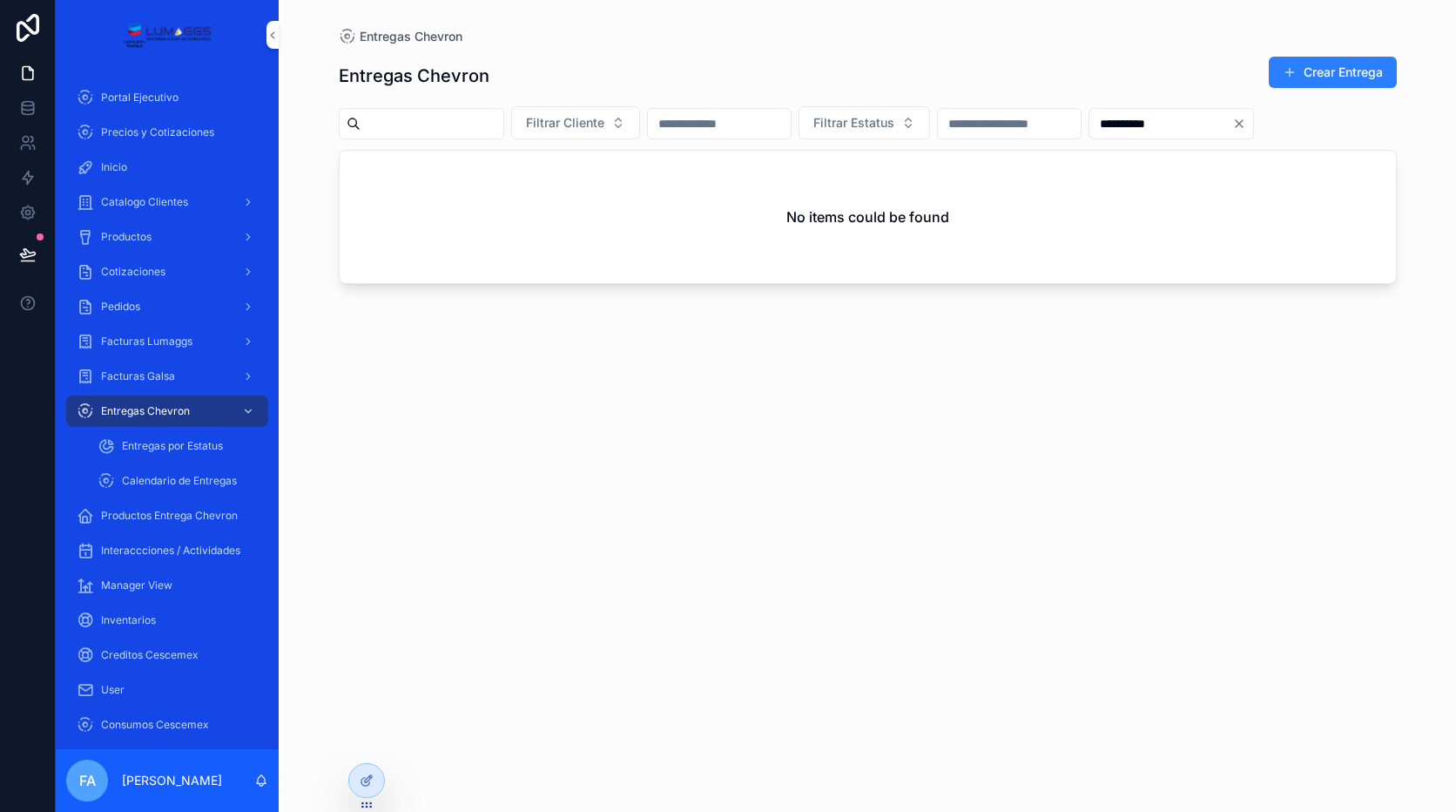
click at [506, 231] on div "No items could be found" at bounding box center [868, 217] width 1056 height 132
